Goal: Register for event/course

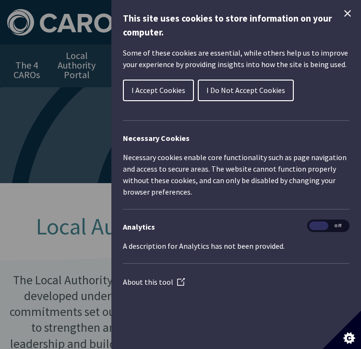
click at [154, 92] on span "I Accept Cookies" at bounding box center [158, 90] width 54 height 10
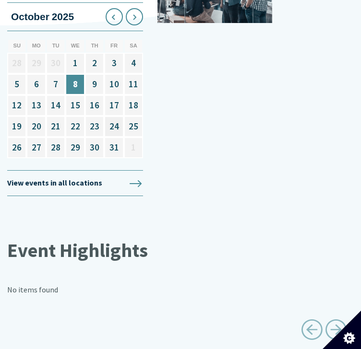
scroll to position [1247, 0]
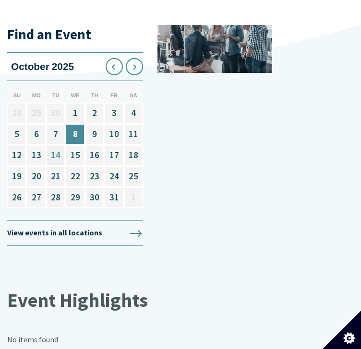
click at [55, 155] on link "14" at bounding box center [55, 155] width 19 height 21
click at [59, 154] on link "14" at bounding box center [55, 155] width 19 height 21
click at [58, 151] on link "14" at bounding box center [55, 155] width 19 height 21
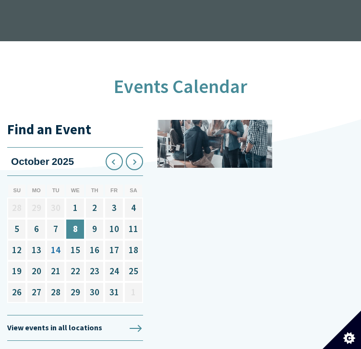
scroll to position [1151, 0]
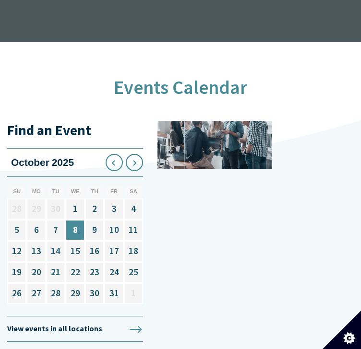
click at [212, 153] on div "Events" at bounding box center [214, 145] width 114 height 48
click at [94, 233] on link "9" at bounding box center [94, 230] width 19 height 21
click at [58, 230] on link "7" at bounding box center [55, 230] width 19 height 21
click at [110, 161] on icon at bounding box center [113, 162] width 15 height 15
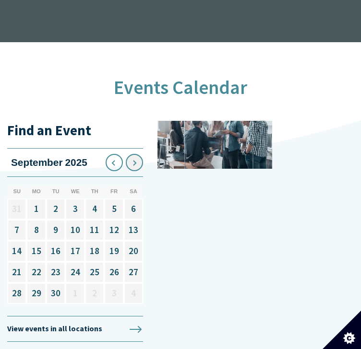
click at [131, 160] on icon at bounding box center [134, 162] width 15 height 15
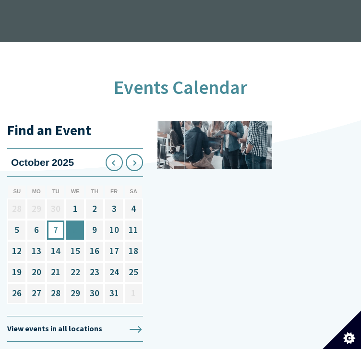
click at [79, 230] on link "8" at bounding box center [74, 230] width 19 height 21
click at [75, 256] on link "15" at bounding box center [74, 251] width 19 height 21
drag, startPoint x: 57, startPoint y: 253, endPoint x: 71, endPoint y: 255, distance: 13.5
click at [58, 253] on link "14" at bounding box center [55, 251] width 19 height 21
click at [71, 326] on link "View events in all locations" at bounding box center [75, 328] width 136 height 25
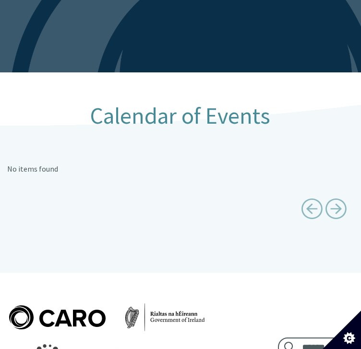
scroll to position [96, 0]
